Goal: Transaction & Acquisition: Purchase product/service

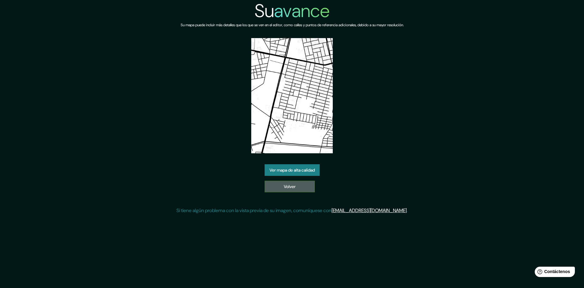
click at [300, 185] on link "Volver" at bounding box center [290, 186] width 50 height 12
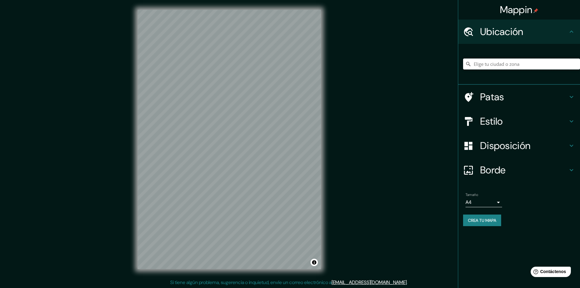
click at [499, 66] on input "Elige tu ciudad o zona" at bounding box center [521, 63] width 117 height 11
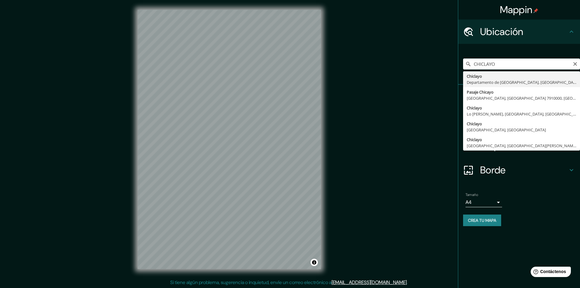
type input "Chiclayo, Departamento de [GEOGRAPHIC_DATA], [GEOGRAPHIC_DATA]"
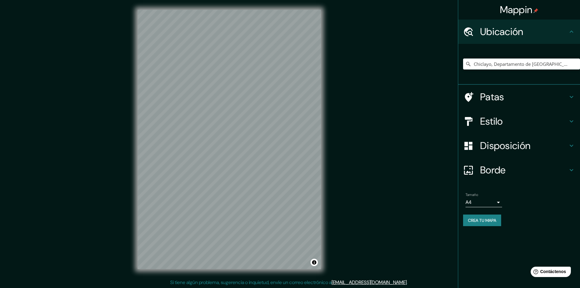
click at [528, 95] on h4 "Patas" at bounding box center [524, 97] width 88 height 12
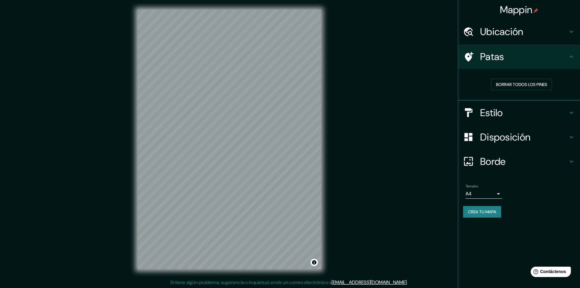
click at [533, 110] on h4 "Estilo" at bounding box center [524, 113] width 88 height 12
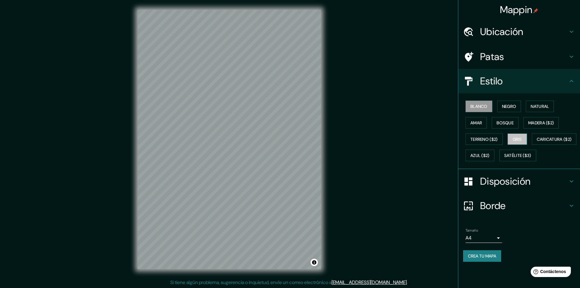
click at [522, 138] on font "Gris" at bounding box center [517, 138] width 9 height 5
click at [489, 156] on font "Azul ($2)" at bounding box center [479, 155] width 19 height 5
click at [537, 143] on font "Caricatura ($2)" at bounding box center [554, 139] width 35 height 8
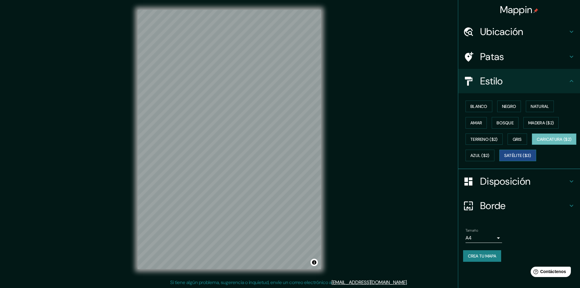
click at [504, 158] on font "Satélite ($3)" at bounding box center [517, 155] width 27 height 5
click at [487, 138] on font "Terreno ($2)" at bounding box center [483, 138] width 27 height 5
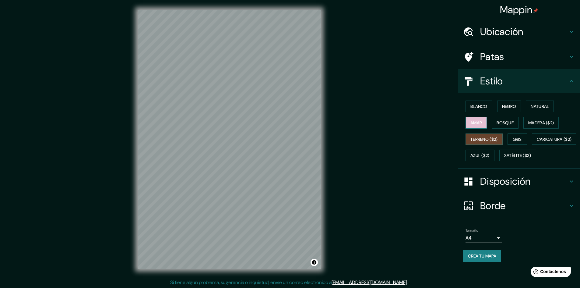
click at [481, 125] on font "Amar" at bounding box center [476, 122] width 12 height 5
click at [507, 120] on font "Bosque" at bounding box center [504, 122] width 17 height 5
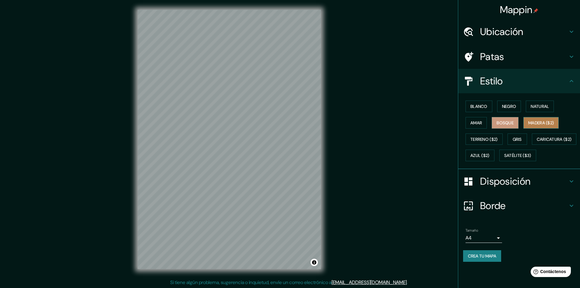
click at [540, 123] on font "Madera ($2)" at bounding box center [541, 122] width 26 height 5
click at [537, 108] on font "Natural" at bounding box center [539, 105] width 18 height 5
click at [515, 110] on font "Negro" at bounding box center [509, 106] width 14 height 8
click at [485, 118] on button "Amar" at bounding box center [475, 123] width 21 height 12
click at [486, 108] on font "Blanco" at bounding box center [478, 105] width 17 height 5
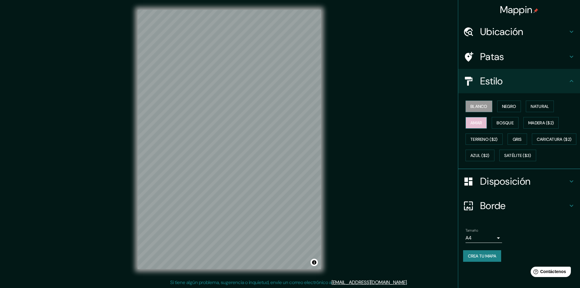
click at [479, 124] on font "Amar" at bounding box center [476, 122] width 12 height 5
click at [538, 107] on font "Natural" at bounding box center [539, 105] width 18 height 5
click at [479, 122] on font "Amar" at bounding box center [476, 122] width 12 height 5
click at [537, 143] on font "Caricatura ($2)" at bounding box center [554, 139] width 35 height 8
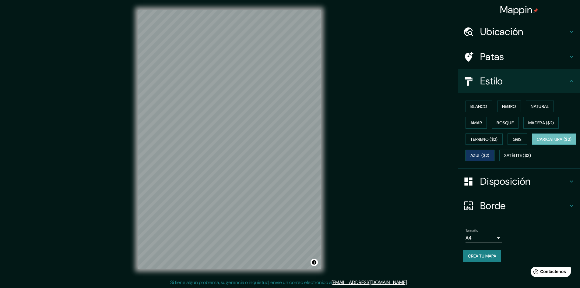
click at [494, 156] on button "Azul ($2)" at bounding box center [479, 155] width 29 height 12
click at [493, 138] on font "Terreno ($2)" at bounding box center [483, 138] width 27 height 5
click at [525, 138] on button "Gris" at bounding box center [516, 139] width 19 height 12
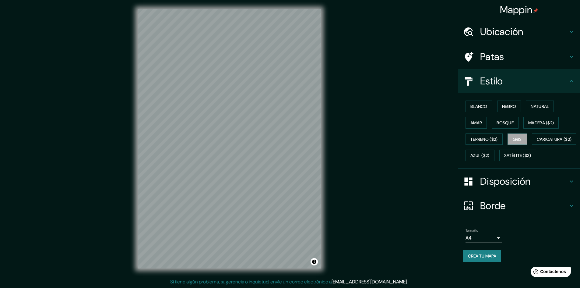
click at [521, 187] on font "Disposición" at bounding box center [505, 181] width 50 height 13
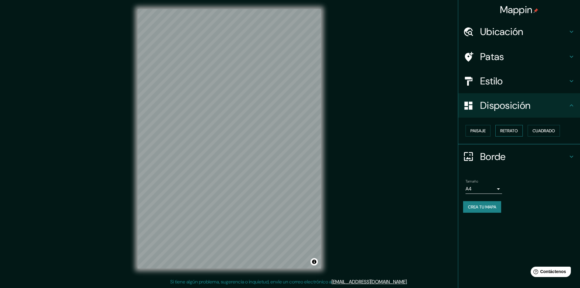
click at [519, 128] on button "Retrato" at bounding box center [508, 131] width 27 height 12
click at [543, 129] on font "Cuadrado" at bounding box center [543, 130] width 23 height 5
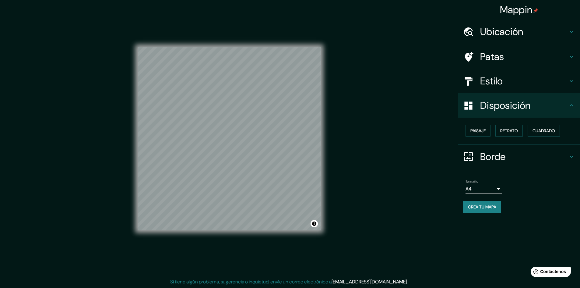
click at [506, 158] on font "Borde" at bounding box center [493, 156] width 26 height 13
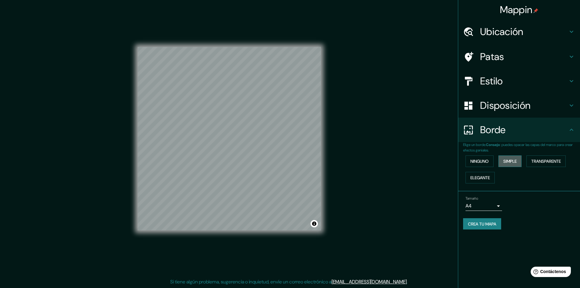
click at [510, 160] on font "Simple" at bounding box center [509, 160] width 13 height 5
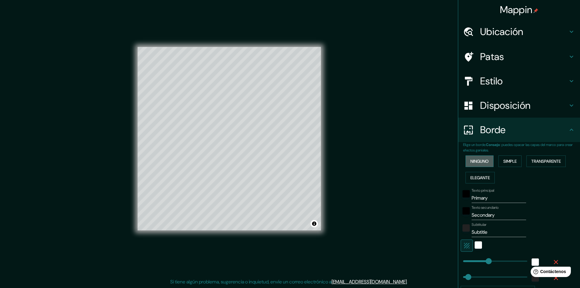
click at [477, 165] on font "Ninguno" at bounding box center [479, 161] width 18 height 8
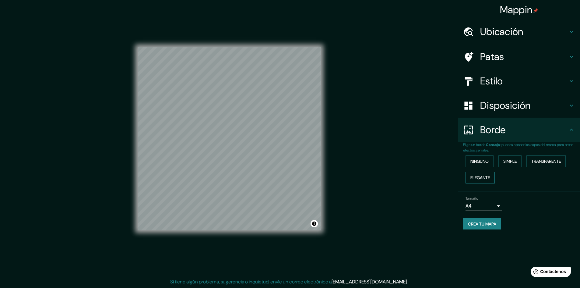
click at [480, 177] on font "Elegante" at bounding box center [479, 177] width 19 height 5
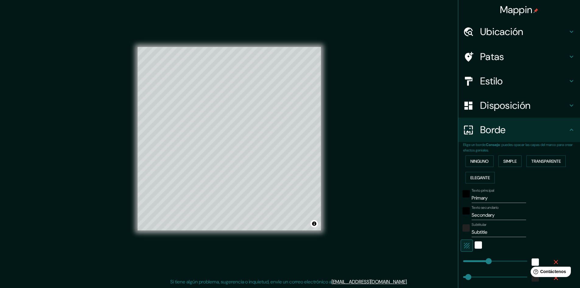
click at [540, 167] on div "Ninguno Simple Transparente Elegante" at bounding box center [521, 169] width 117 height 33
click at [541, 163] on font "Transparente" at bounding box center [546, 160] width 30 height 5
drag, startPoint x: 317, startPoint y: 197, endPoint x: 312, endPoint y: 202, distance: 7.1
click at [312, 202] on div at bounding box center [312, 202] width 5 height 5
click at [389, 177] on div "Mappin Ubicación Chiclayo, [GEOGRAPHIC_DATA], [GEOGRAPHIC_DATA] Patas Estilo Di…" at bounding box center [290, 143] width 580 height 288
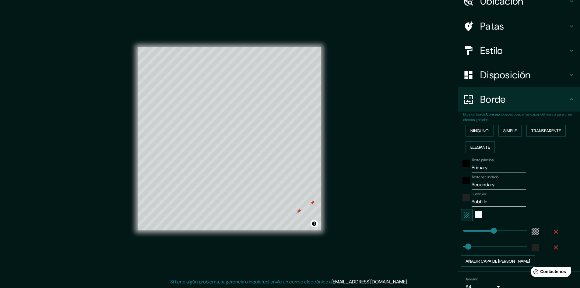
scroll to position [60, 0]
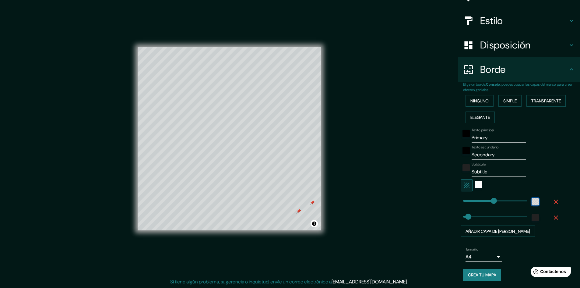
click at [532, 201] on div "color-55555544" at bounding box center [534, 201] width 7 height 7
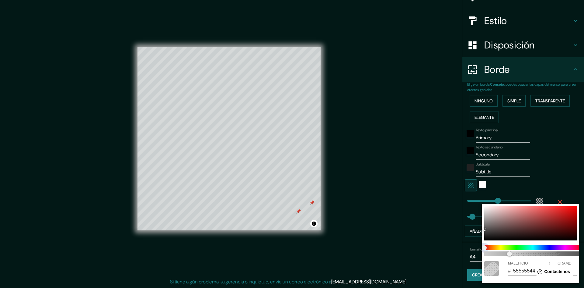
type input "289"
type input "48"
type input "545454"
type input "84"
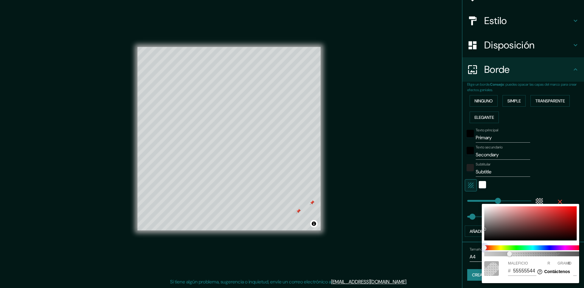
type input "84"
type input "289"
type input "48"
type input "289"
type input "48"
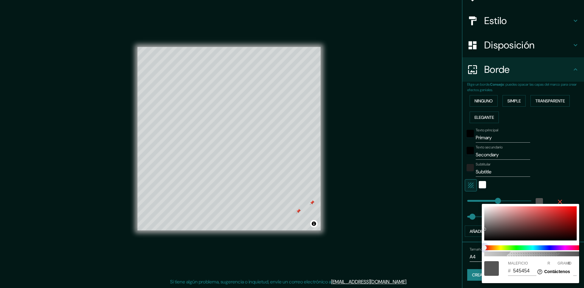
type input "289"
type input "48"
type input "289"
type input "48"
type input "289"
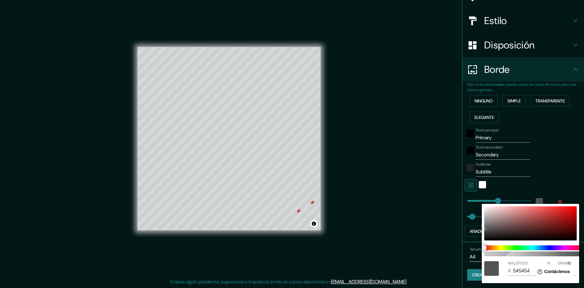
type input "48"
type input "289"
type input "48"
type input "289"
type input "48"
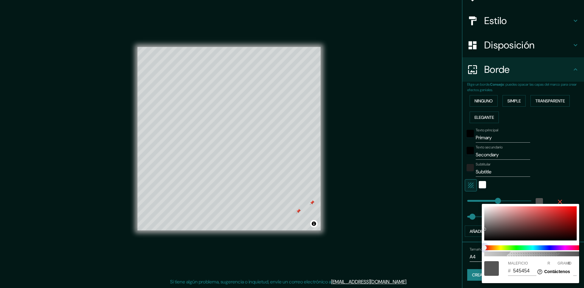
type input "289"
type input "48"
type input "289"
type input "48"
type input "289"
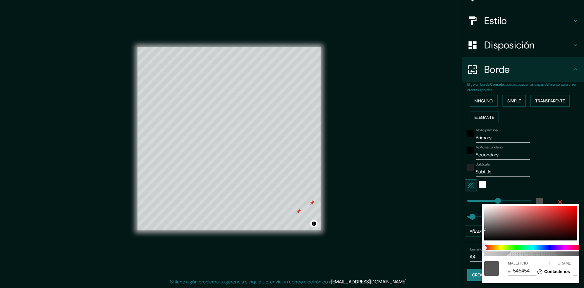
type input "48"
type input "289"
type input "48"
type input "289"
type input "48"
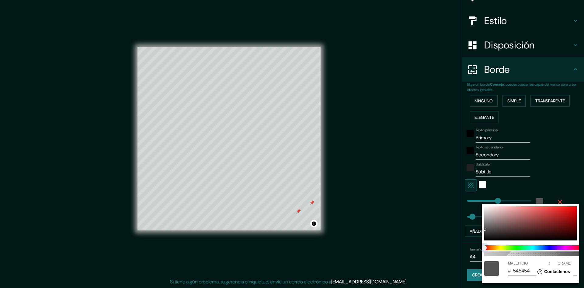
type input "289"
drag, startPoint x: 488, startPoint y: 249, endPoint x: 507, endPoint y: 248, distance: 19.5
click at [507, 248] on span at bounding box center [533, 247] width 97 height 5
click at [552, 178] on div at bounding box center [292, 144] width 584 height 288
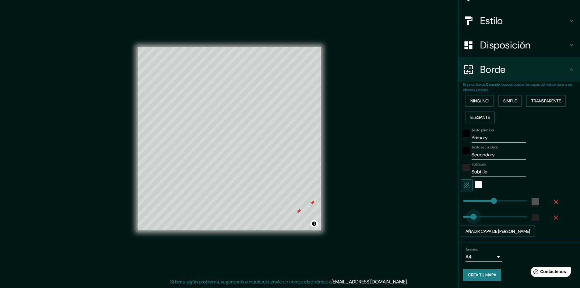
type input "311"
drag, startPoint x: 468, startPoint y: 217, endPoint x: 492, endPoint y: 219, distance: 23.5
type input "289"
type input "0"
drag, startPoint x: 492, startPoint y: 219, endPoint x: 507, endPoint y: 203, distance: 22.2
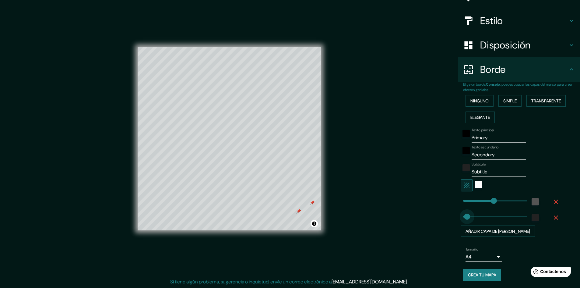
type input "289"
